Goal: Check status

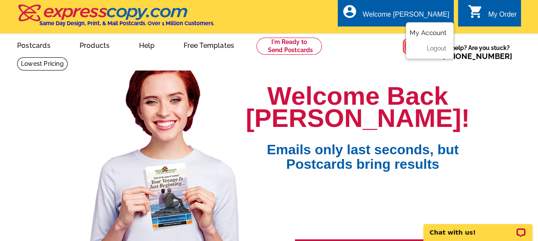
click at [436, 33] on link "My Account" at bounding box center [428, 33] width 37 height 8
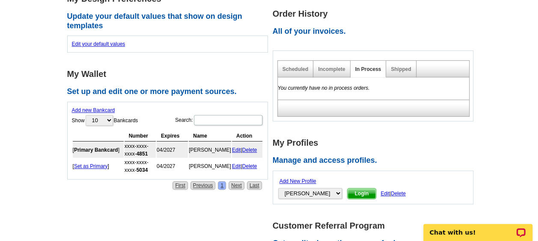
scroll to position [260, 0]
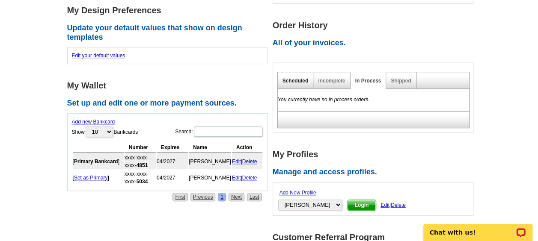
click at [300, 83] on link "Scheduled" at bounding box center [296, 81] width 26 height 6
click at [327, 84] on div "Incomplete" at bounding box center [331, 80] width 37 height 17
click at [406, 78] on link "Shipped" at bounding box center [401, 81] width 20 height 6
click at [327, 81] on link "Incomplete" at bounding box center [331, 81] width 27 height 6
click at [360, 79] on link "In Process" at bounding box center [368, 81] width 26 height 6
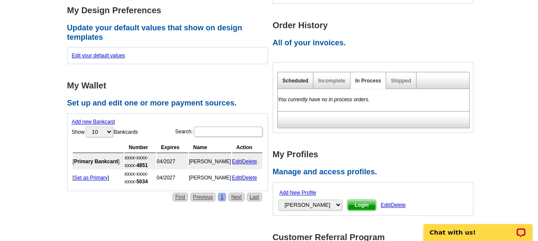
click at [283, 80] on link "Scheduled" at bounding box center [296, 81] width 26 height 6
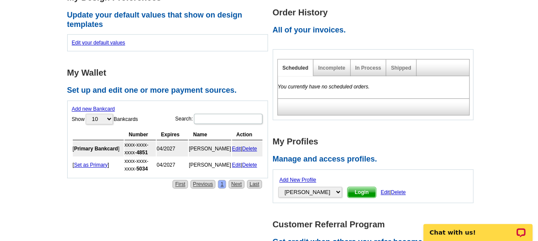
scroll to position [275, 0]
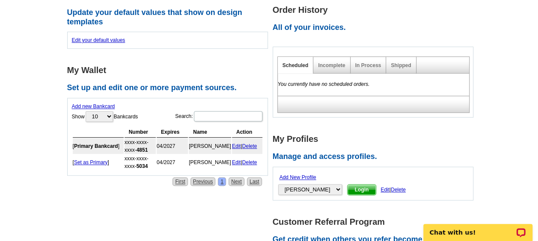
click at [361, 189] on span "Login" at bounding box center [362, 190] width 29 height 10
